Goal: Information Seeking & Learning: Find specific fact

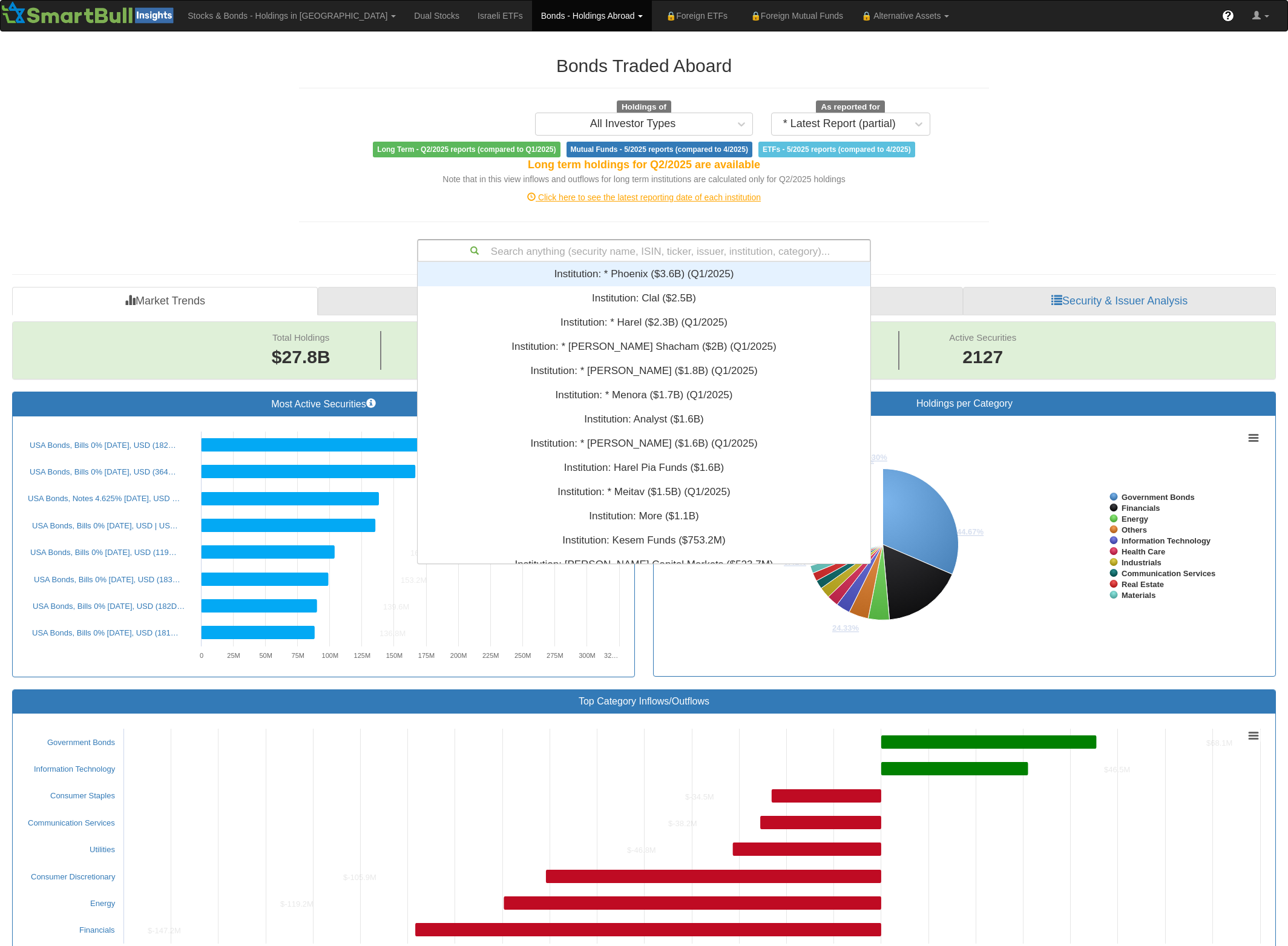
click at [661, 249] on div "Search anything (security name, ISIN, ticker, issuer, institution, category)..." at bounding box center [644, 251] width 452 height 21
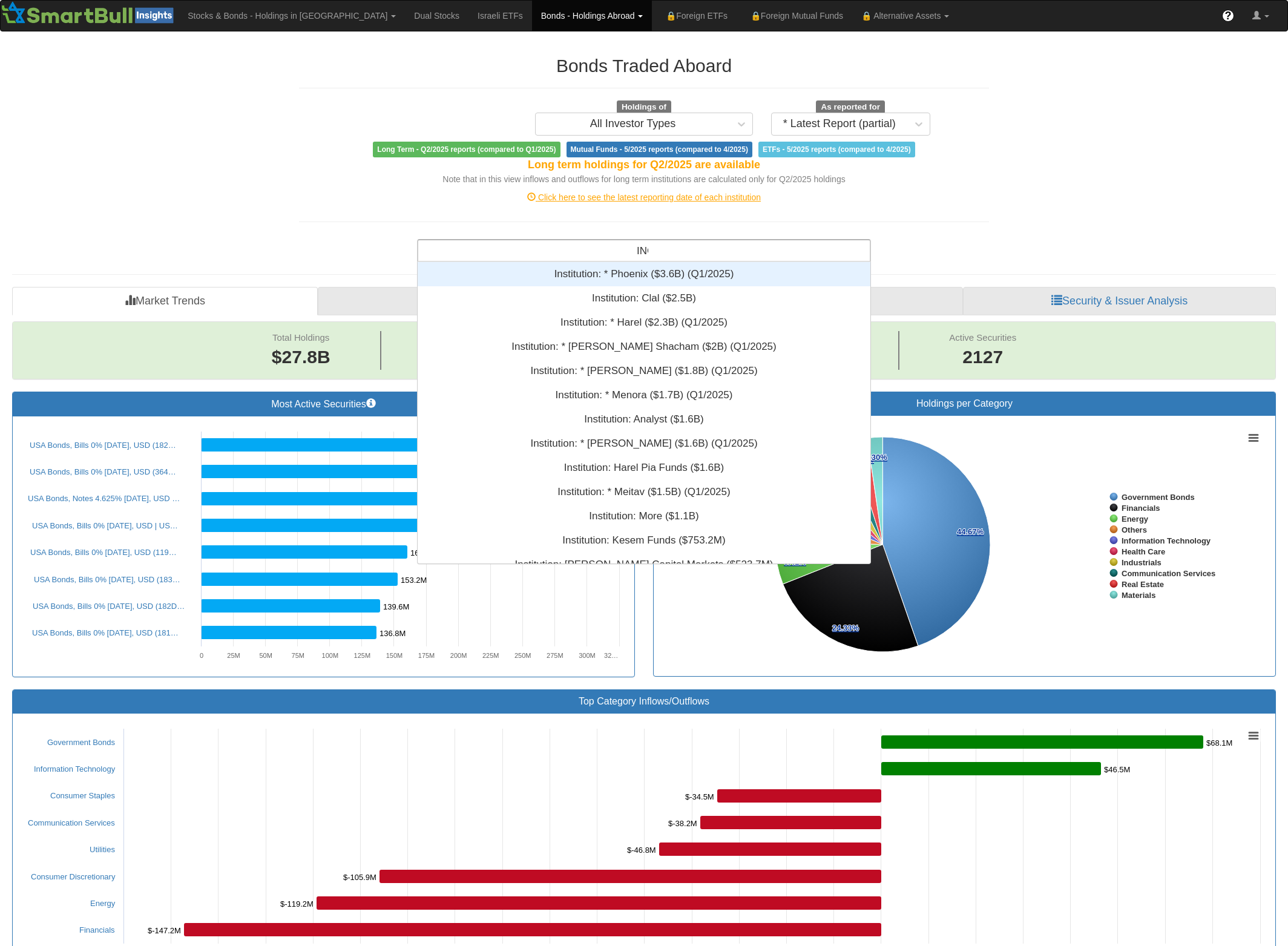
scroll to position [288, 439]
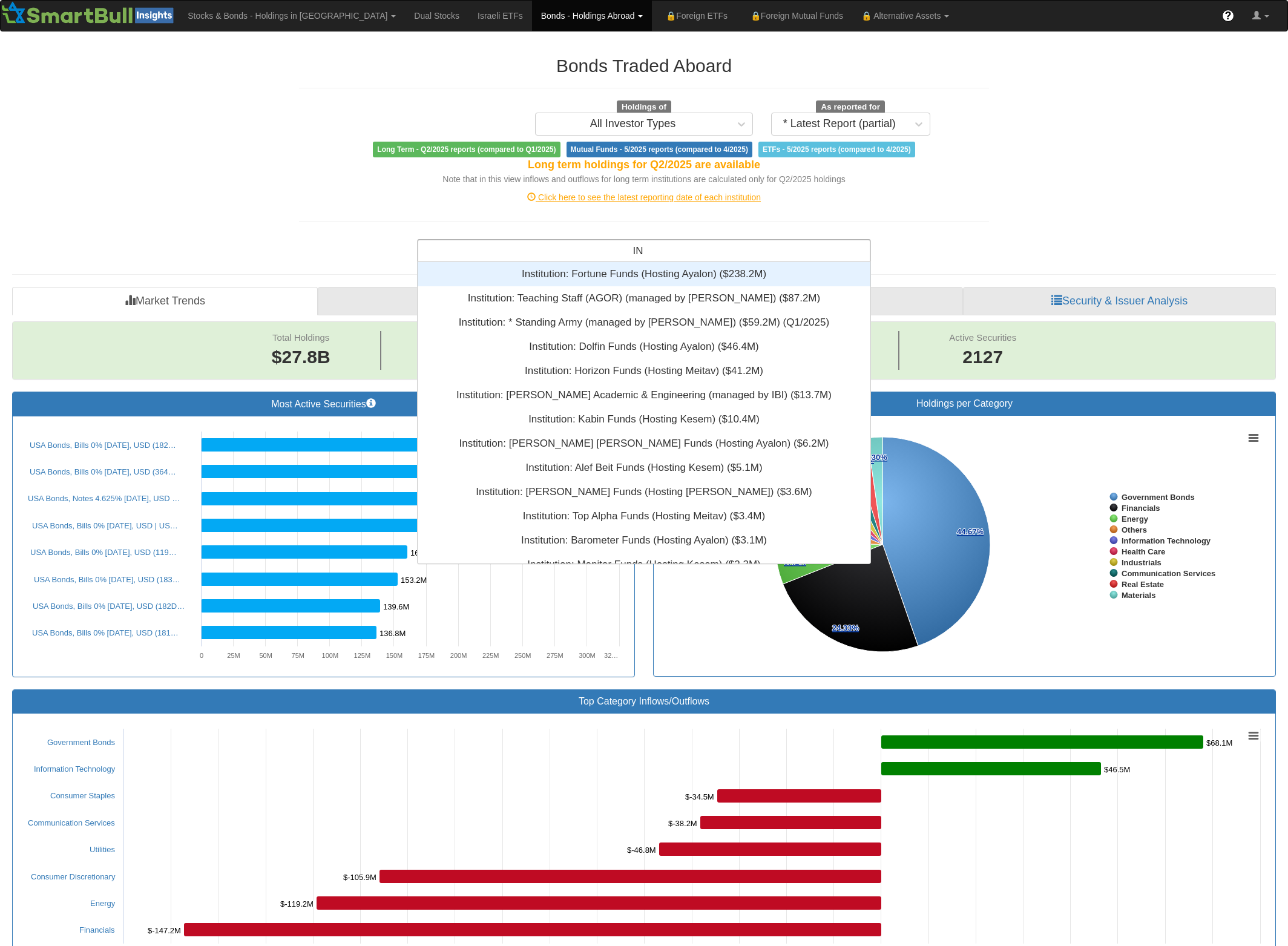
type input "I"
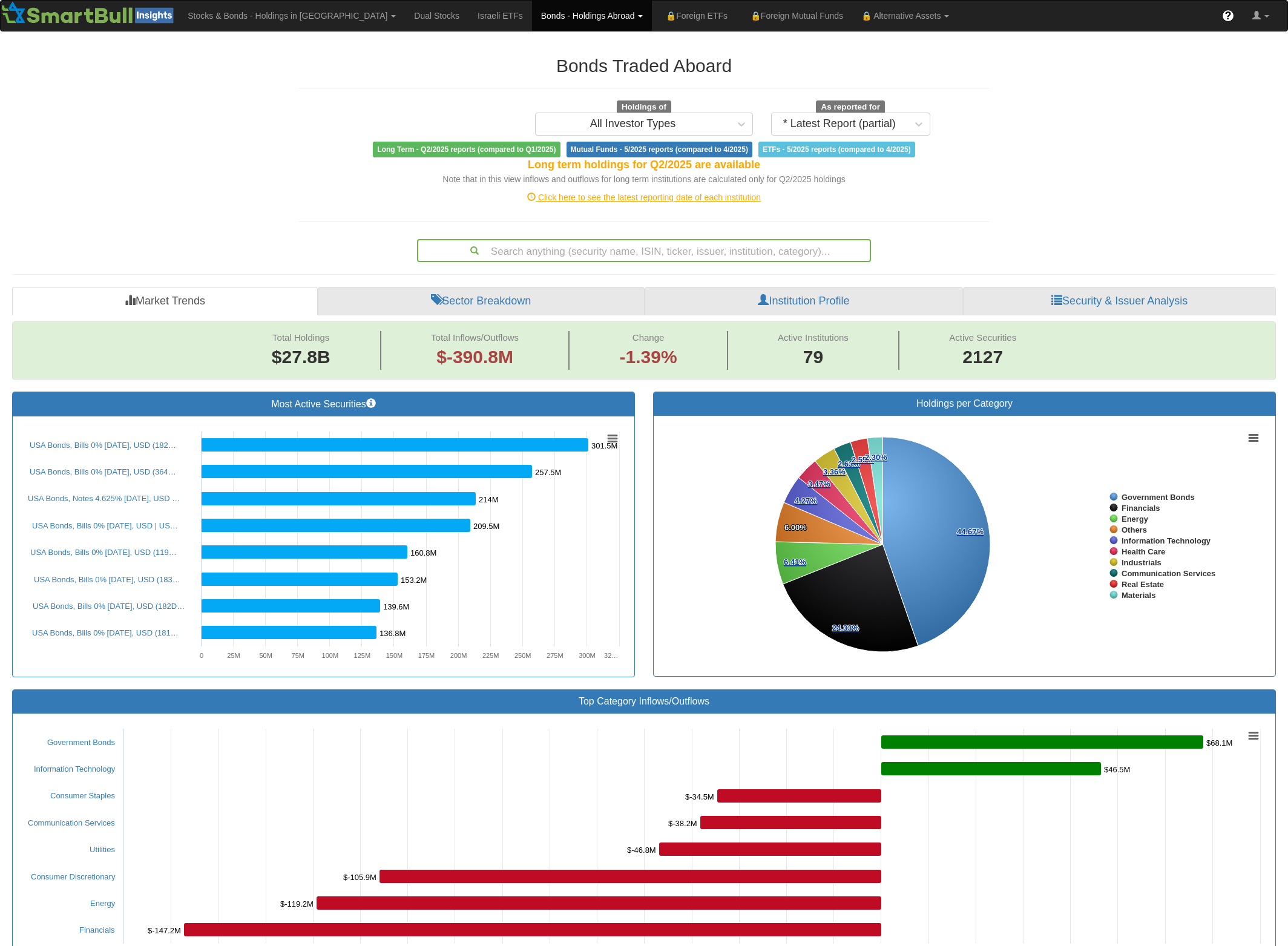
click at [966, 210] on div "Bonds Traded Aboard Holdings of All Investor Types As reported for * Latest Rep…" at bounding box center [644, 152] width 708 height 218
click at [708, 246] on div "Search anything (security name, ISIN, ticker, issuer, institution, category)..." at bounding box center [644, 251] width 452 height 21
click at [648, 252] on div "Search anything (security name, ISIN, ticker, issuer, institution, category)..." at bounding box center [644, 251] width 452 height 21
paste input "XS2585240984"
type input "XS2585240984"
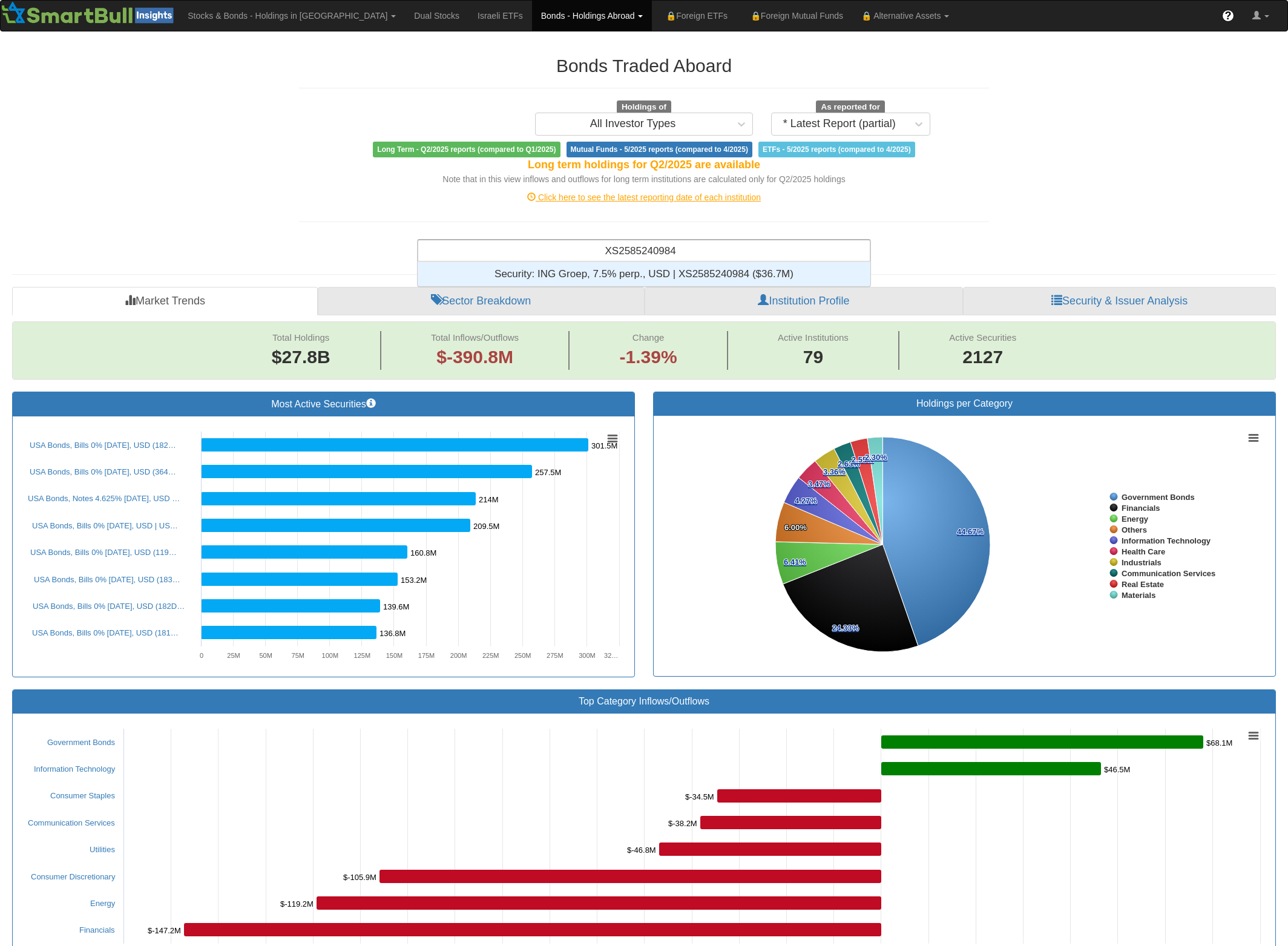
scroll to position [10, 439]
click at [656, 278] on div "Security: ‎ING Groep, 7.5% perp., USD | XS2585240984 ‎($36.7M)‏" at bounding box center [644, 274] width 453 height 24
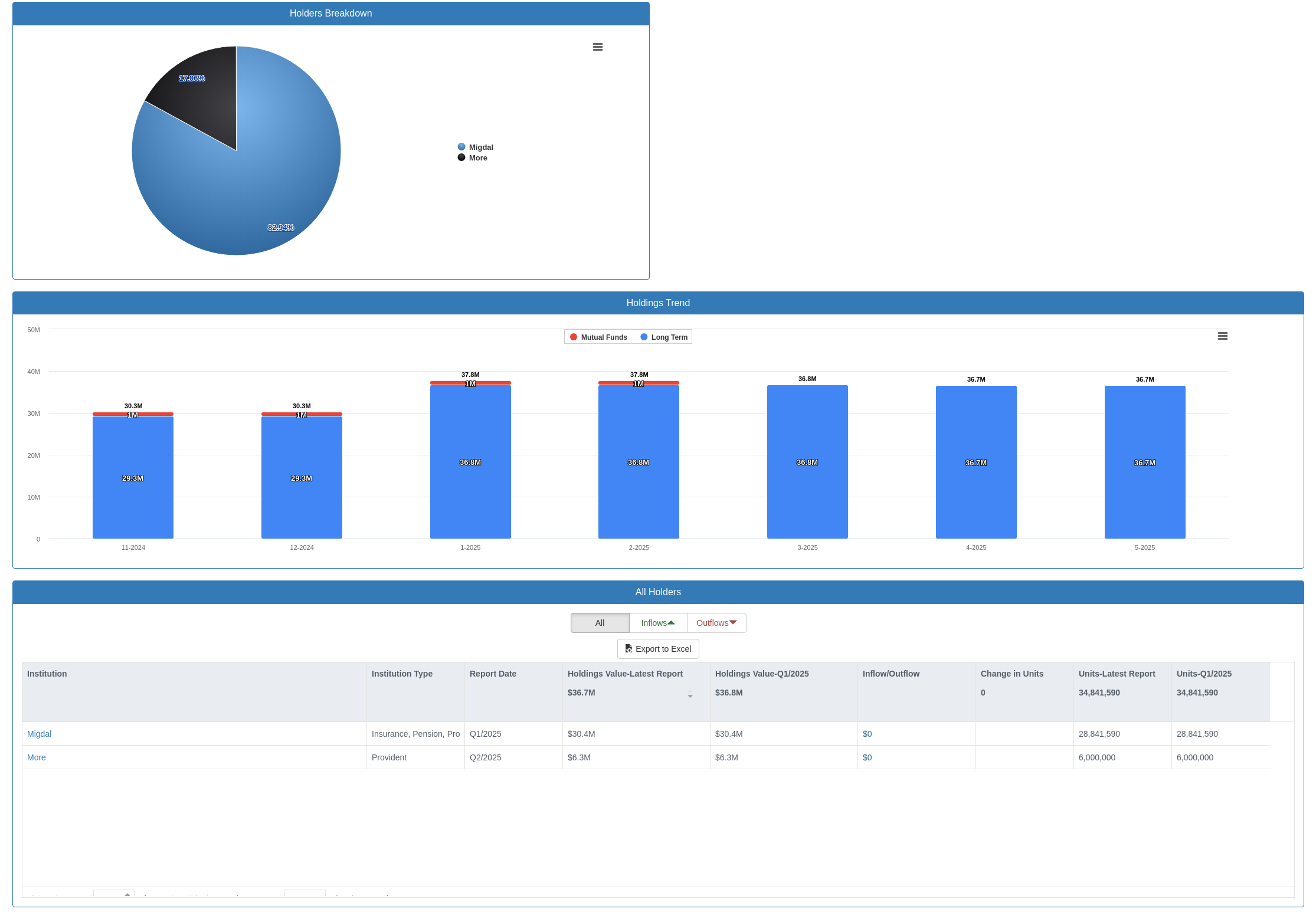
scroll to position [14, 14]
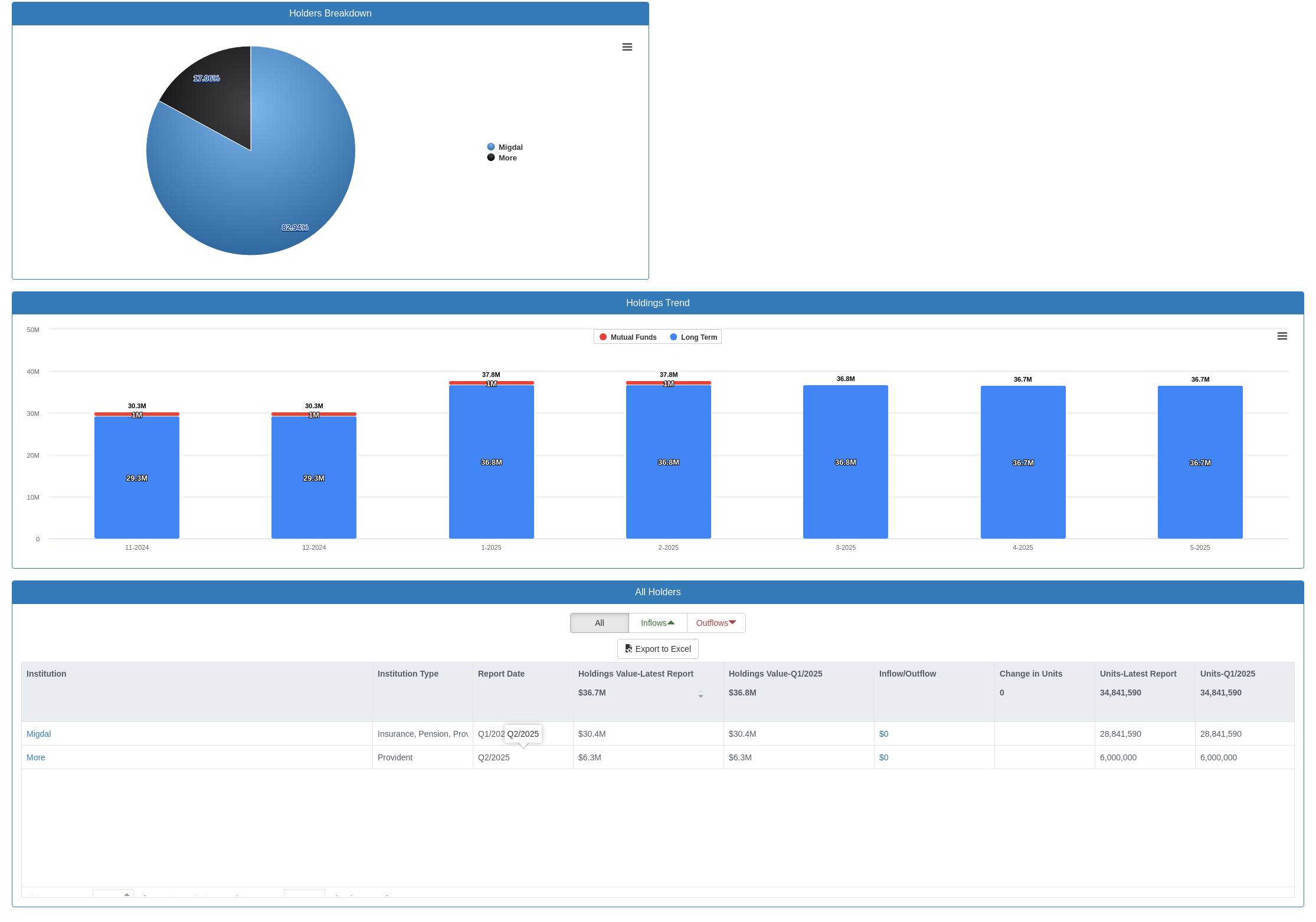
click at [483, 792] on div "[PERSON_NAME] Insurance, Pension, Provident Q1/2025 $30.4M $30.4M $0 28,841,590…" at bounding box center [658, 797] width 1272 height 151
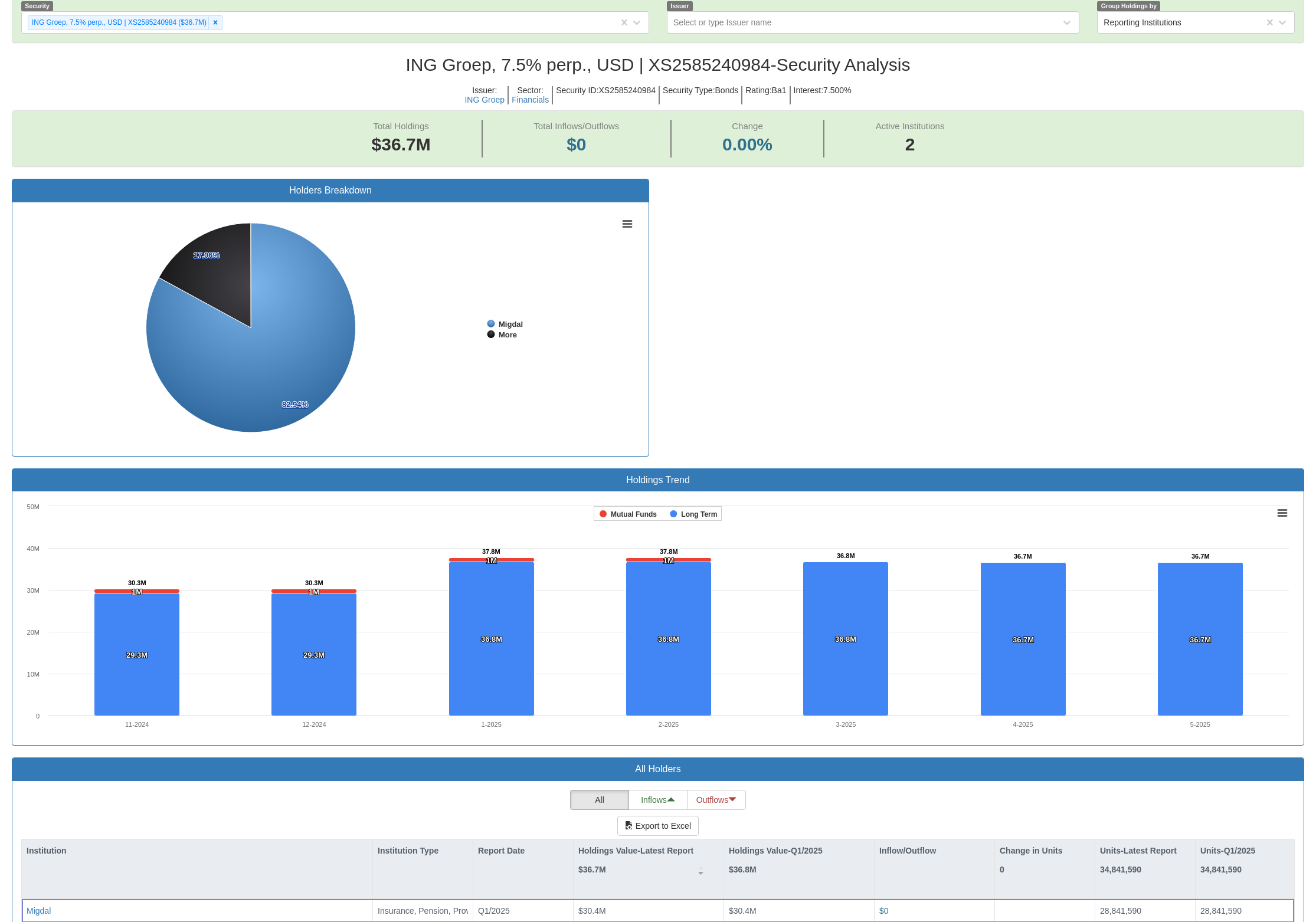
scroll to position [0, 0]
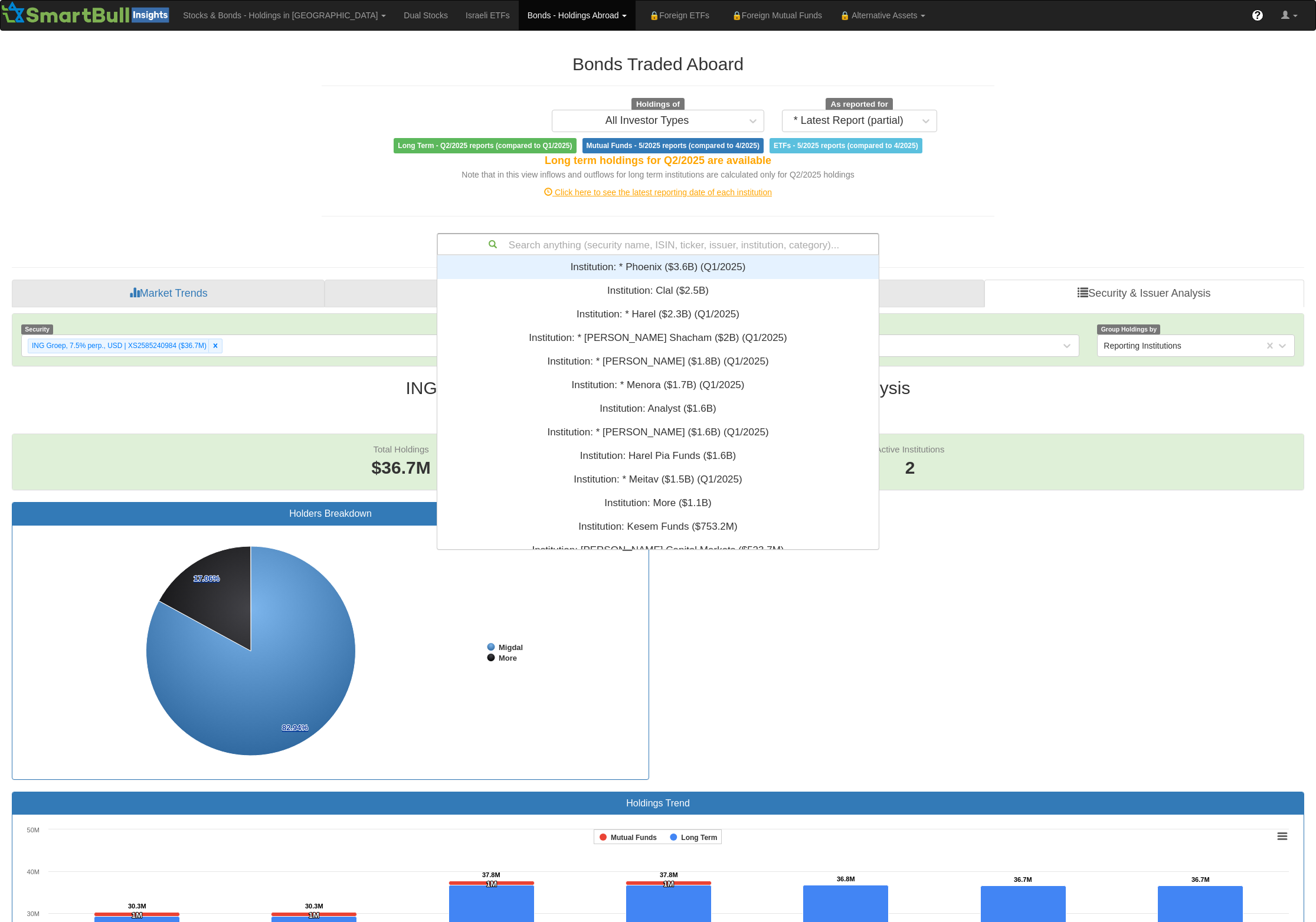
click at [658, 244] on div "Search anything (security name, ISIN, ticker, issuer, institution, category)..." at bounding box center [658, 244] width 440 height 20
paste input "NDAFH"
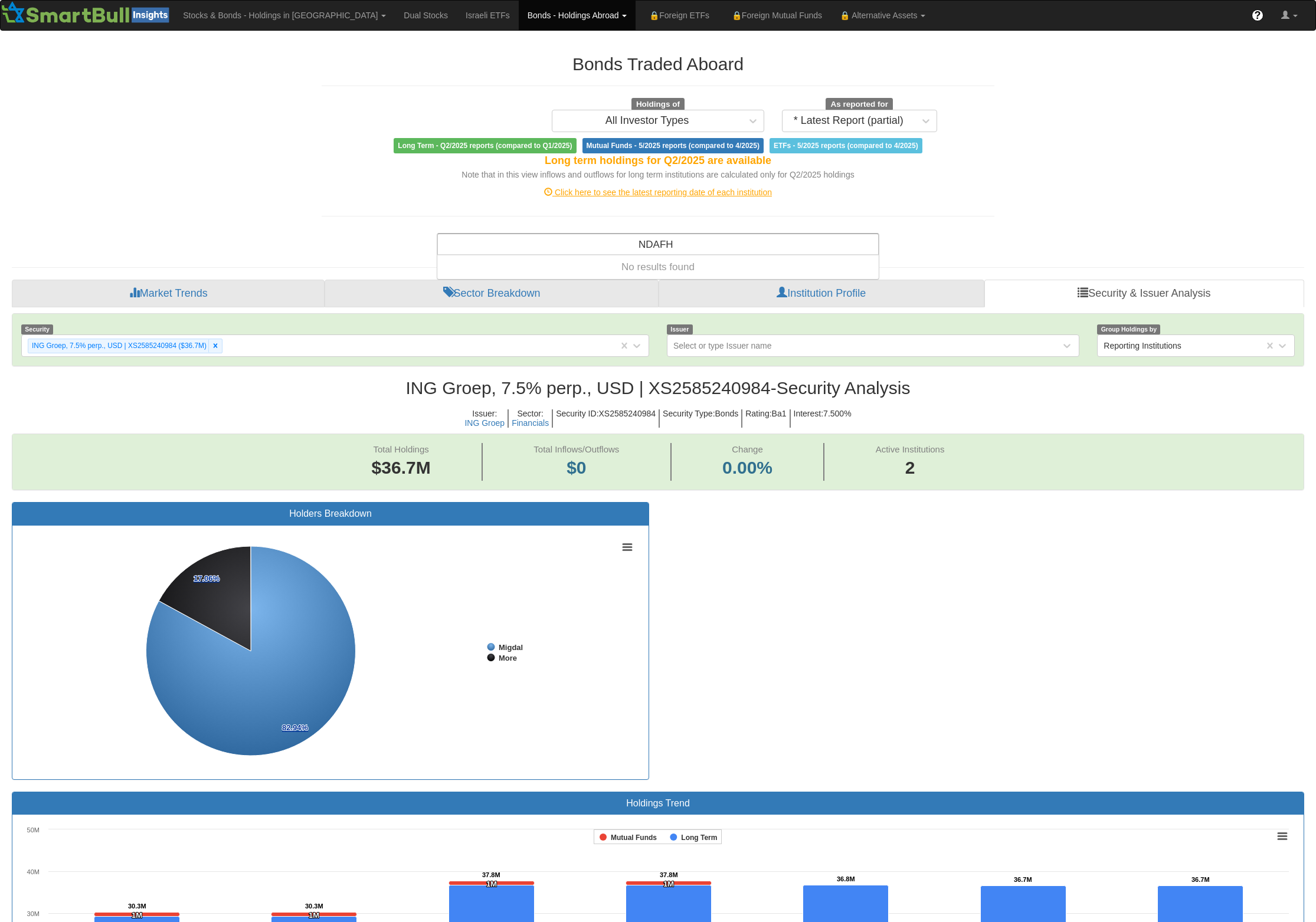
click at [661, 250] on input "NDAFH" at bounding box center [656, 246] width 36 height 24
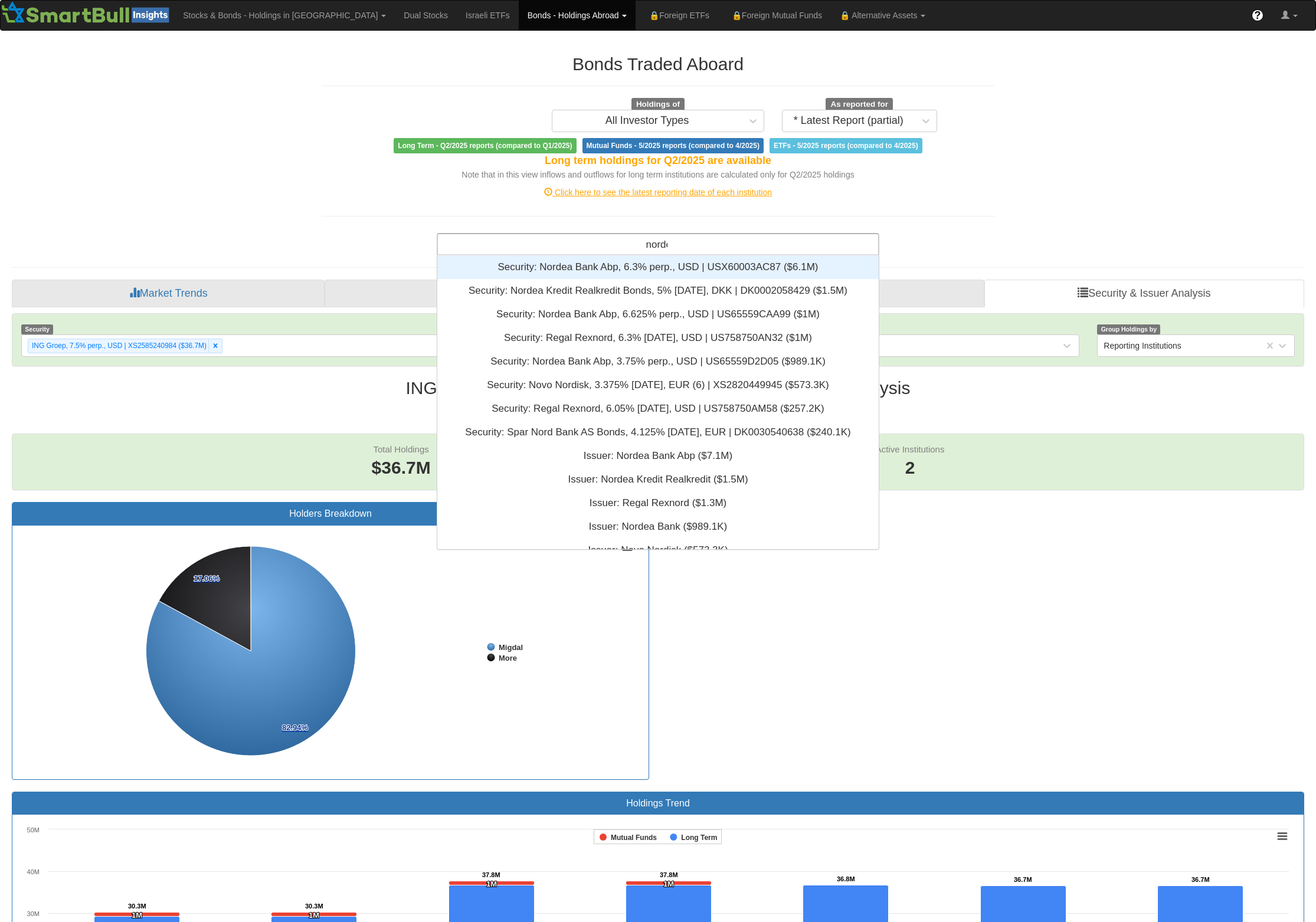
type input "nordea"
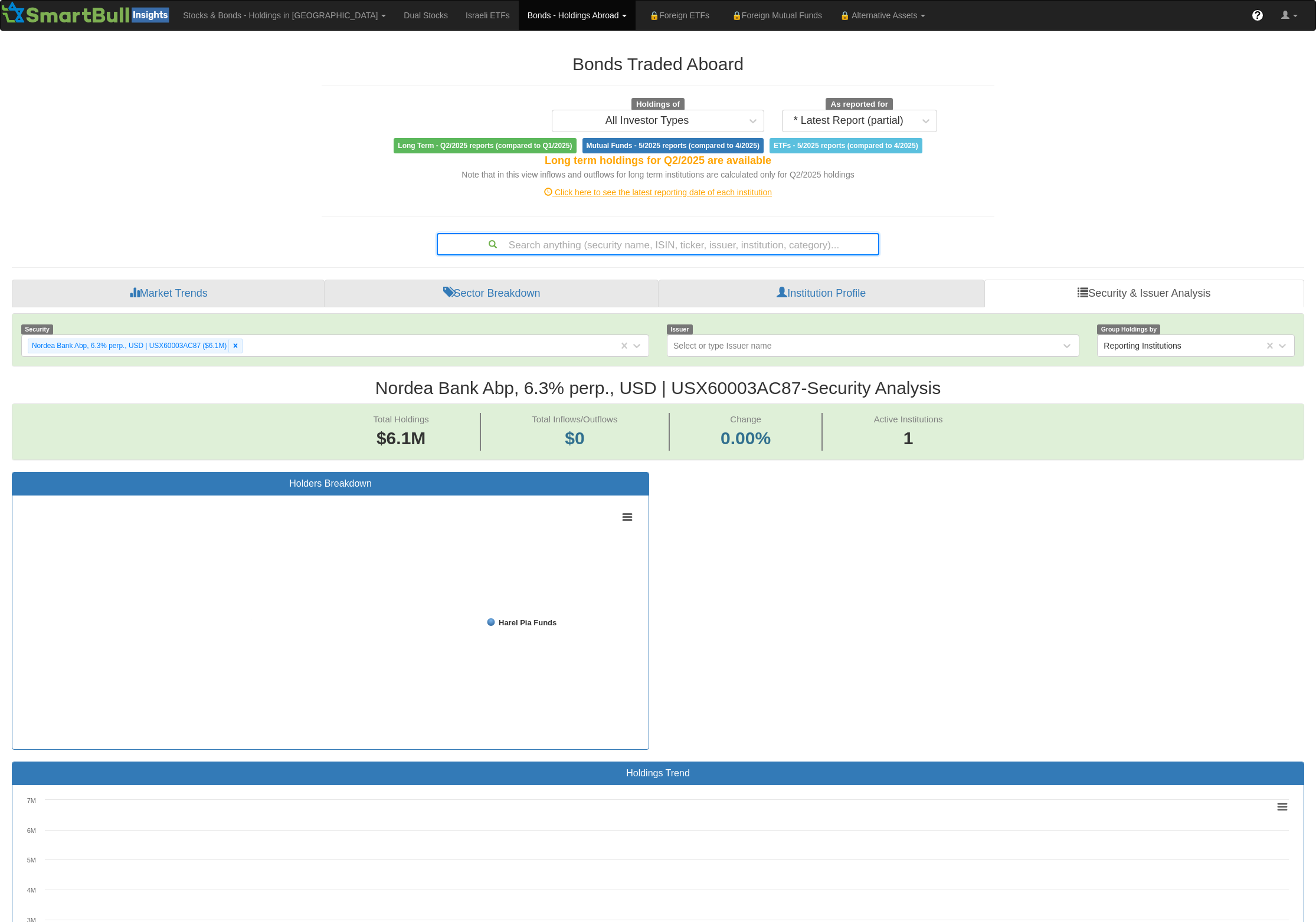
scroll to position [19, 1266]
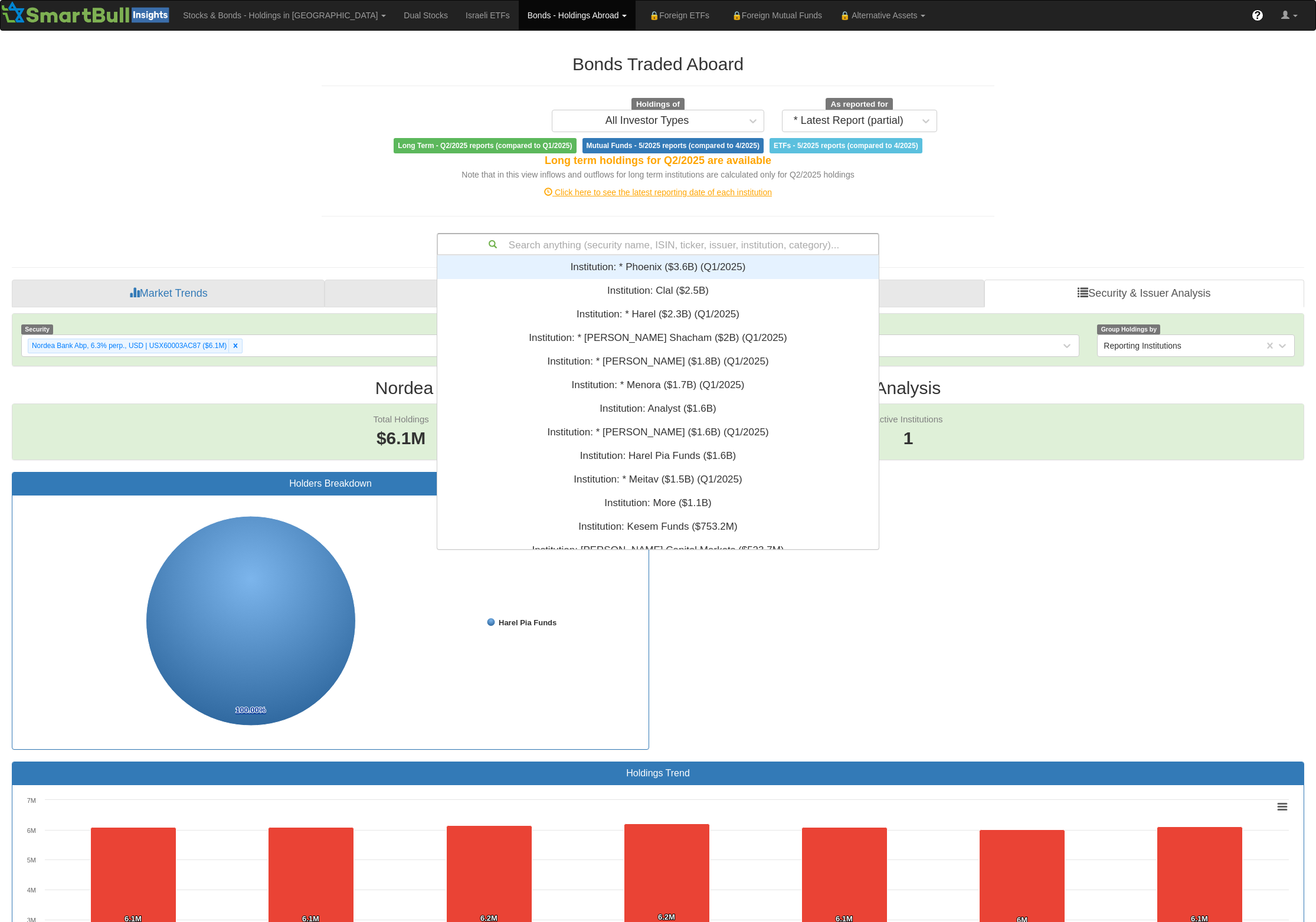
click at [661, 250] on div "Search anything (security name, ISIN, ticker, issuer, institution, category)..." at bounding box center [658, 244] width 440 height 20
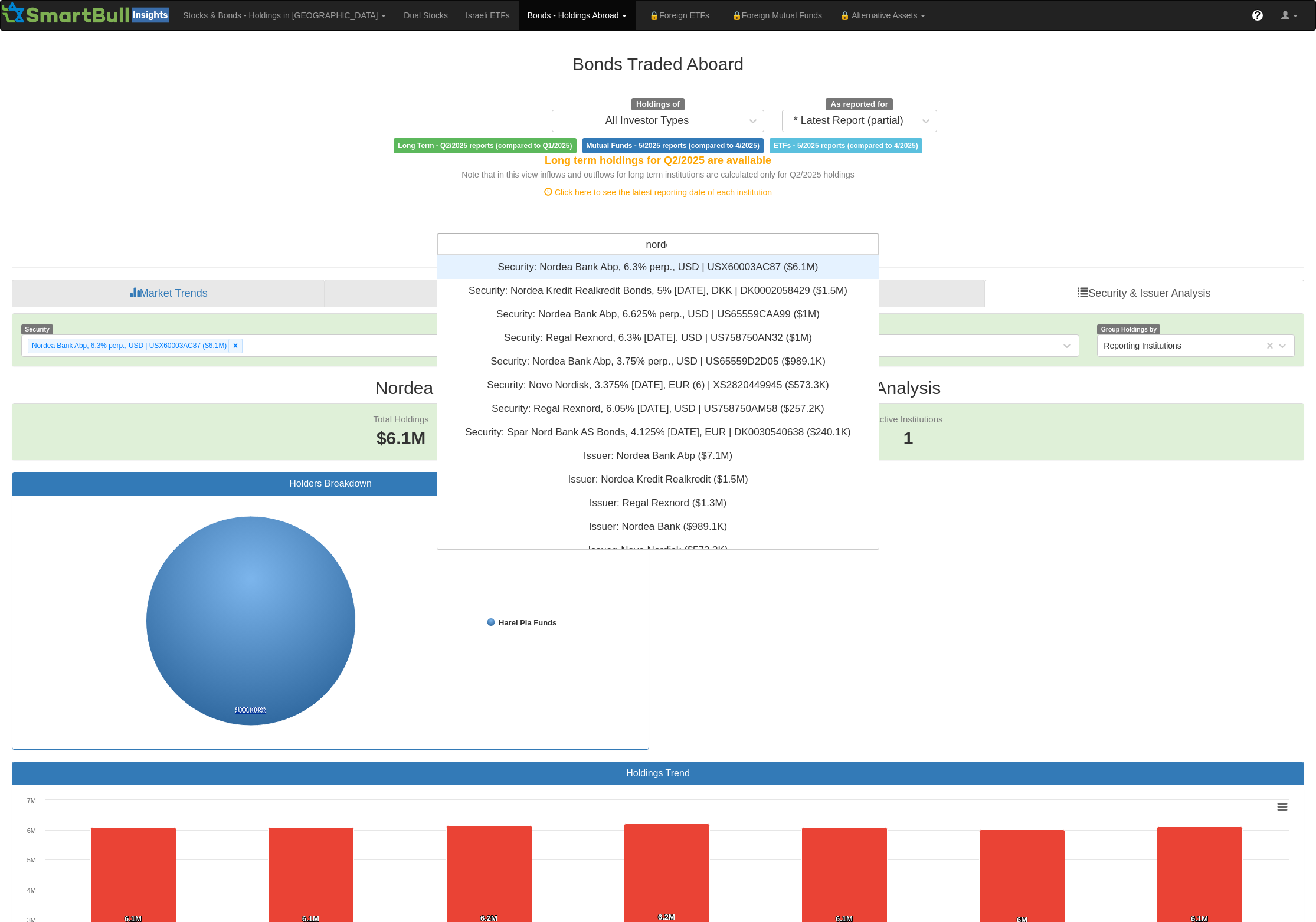
scroll to position [151, 428]
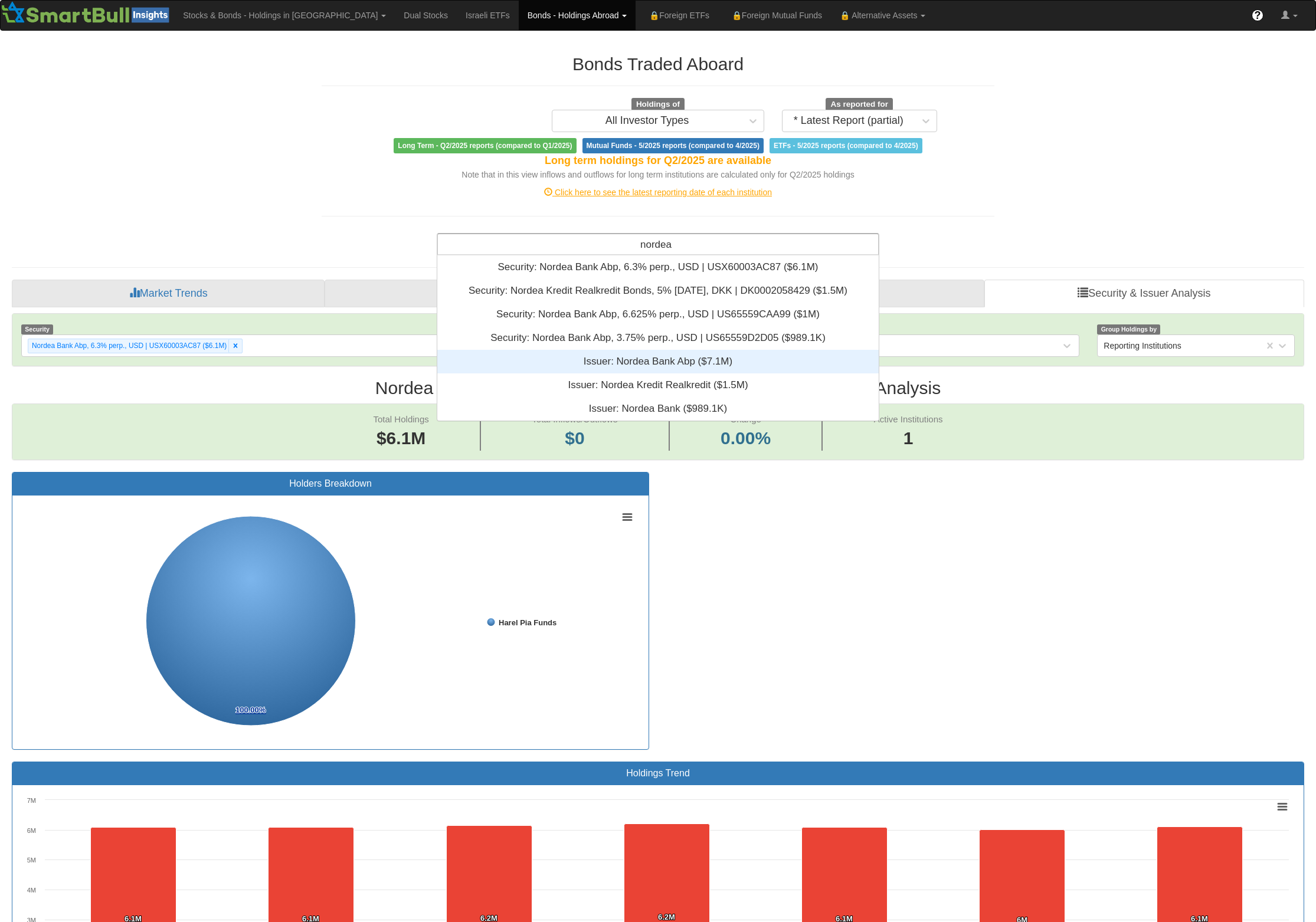
type input "nordea"
